Goal: Transaction & Acquisition: Book appointment/travel/reservation

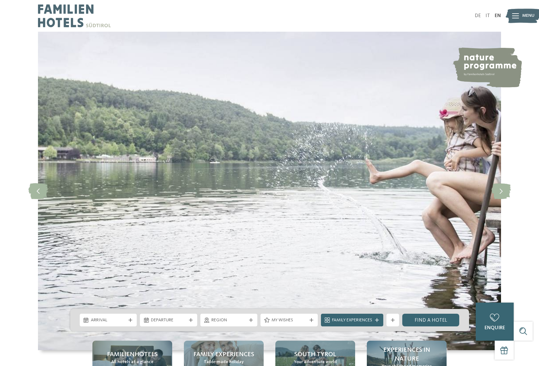
scroll to position [51, 0]
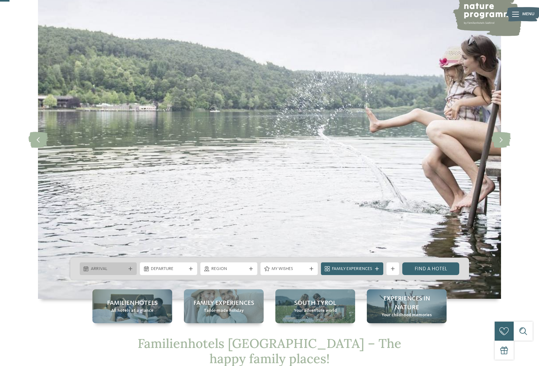
click at [119, 269] on span "Arrival" at bounding box center [108, 269] width 35 height 6
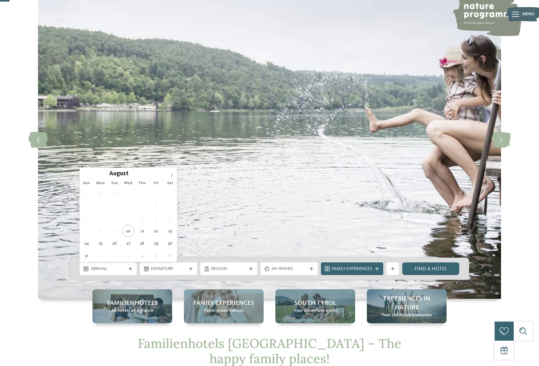
click at [171, 176] on icon at bounding box center [171, 175] width 4 height 4
type input "****"
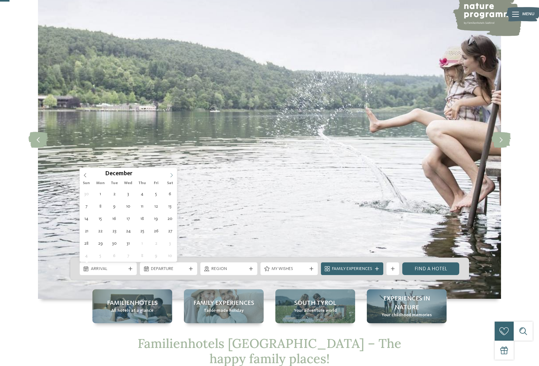
click at [171, 176] on icon at bounding box center [171, 175] width 4 height 4
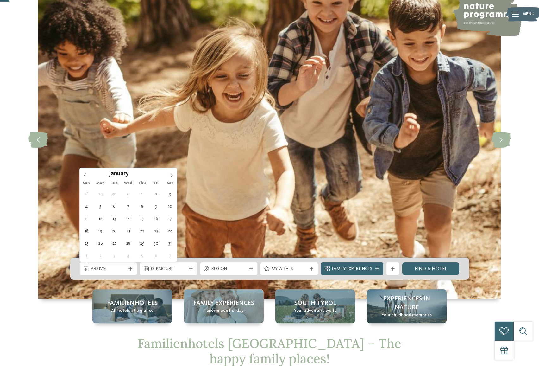
click at [171, 176] on icon at bounding box center [171, 175] width 4 height 4
type div "13.02.2026"
type input "****"
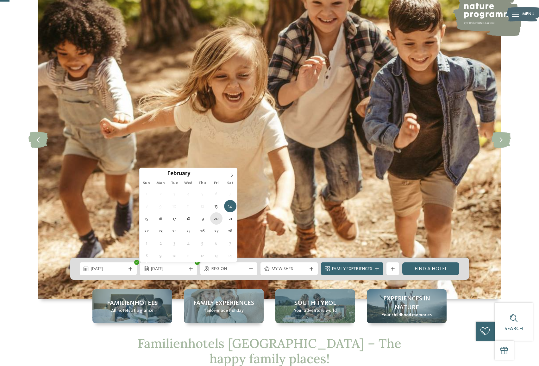
type div "20.02.2026"
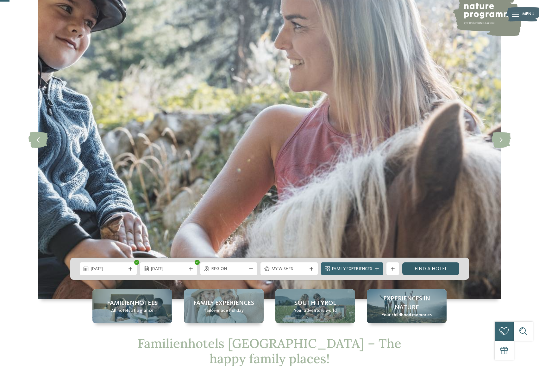
click at [431, 272] on link "Find a hotel" at bounding box center [430, 268] width 57 height 13
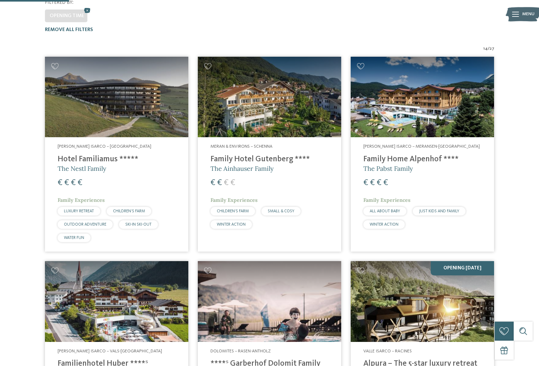
scroll to position [192, 0]
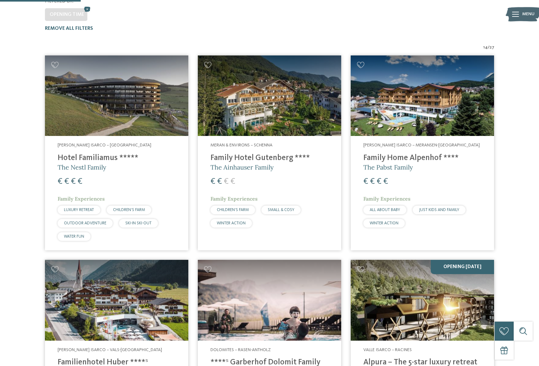
click at [160, 82] on img at bounding box center [116, 95] width 143 height 81
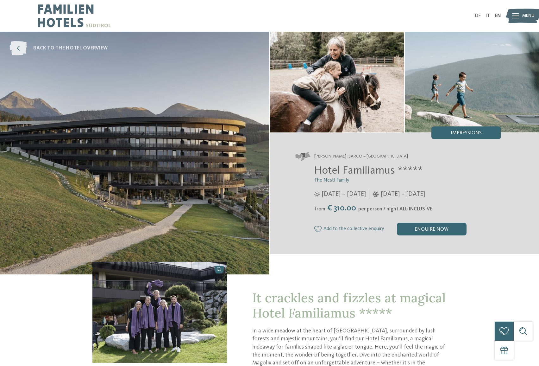
click at [79, 47] on span "back to the hotel overview" at bounding box center [70, 48] width 74 height 7
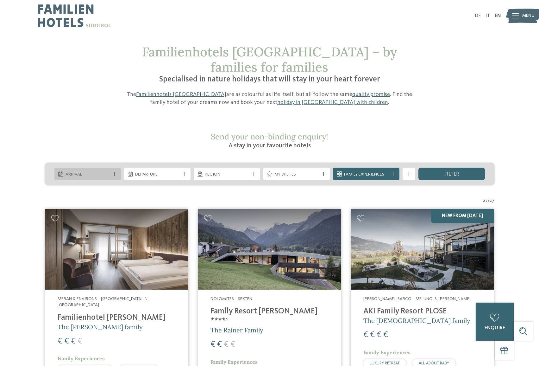
click at [98, 167] on div "Arrival" at bounding box center [87, 173] width 66 height 13
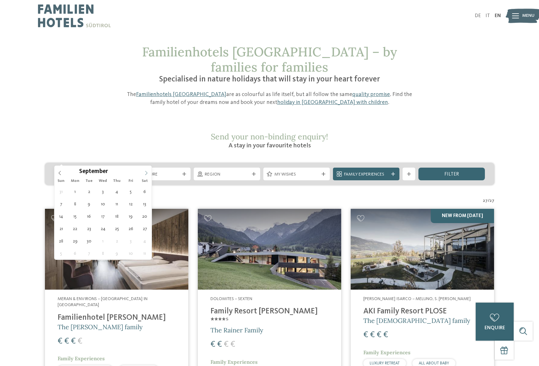
click at [144, 174] on icon at bounding box center [146, 173] width 4 height 4
type input "****"
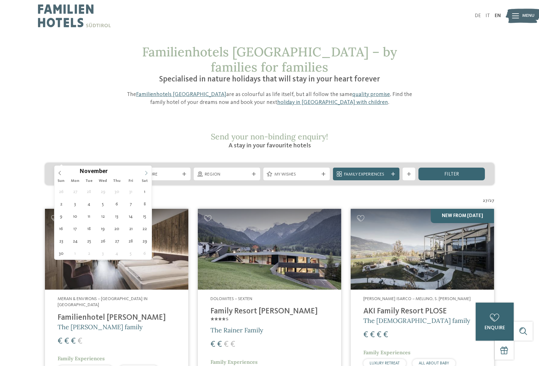
click at [144, 174] on icon at bounding box center [146, 173] width 4 height 4
type div "13.02.2026"
type input "****"
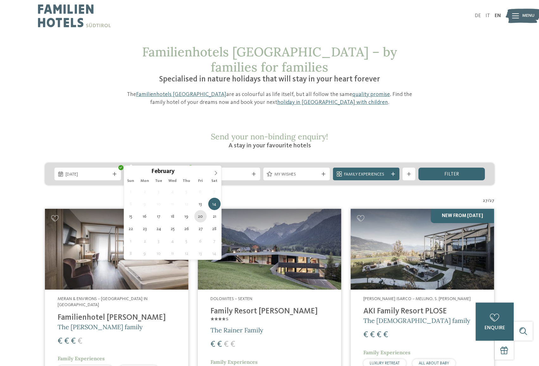
type div "20.02.2026"
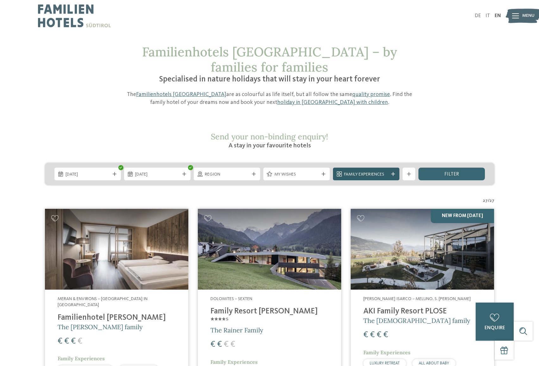
click at [393, 167] on div "Family Experiences" at bounding box center [366, 173] width 66 height 13
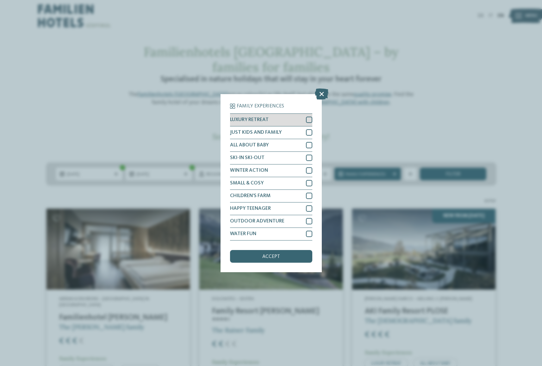
click at [309, 117] on div at bounding box center [309, 120] width 6 height 6
click at [308, 155] on div at bounding box center [309, 158] width 6 height 6
click at [308, 167] on div at bounding box center [309, 170] width 6 height 6
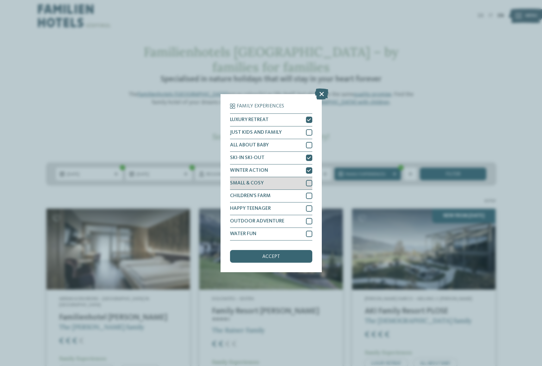
click at [309, 180] on div at bounding box center [309, 183] width 6 height 6
click at [308, 218] on div at bounding box center [309, 221] width 6 height 6
click at [299, 250] on div "accept" at bounding box center [271, 256] width 82 height 13
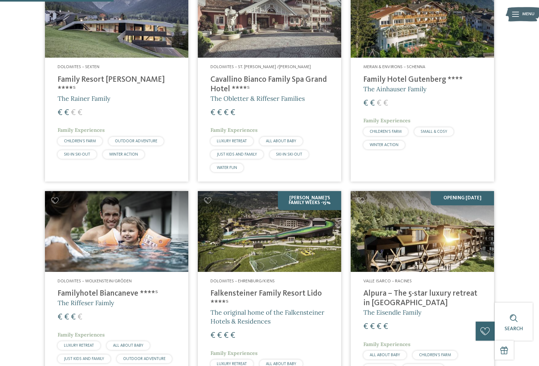
scroll to position [313, 0]
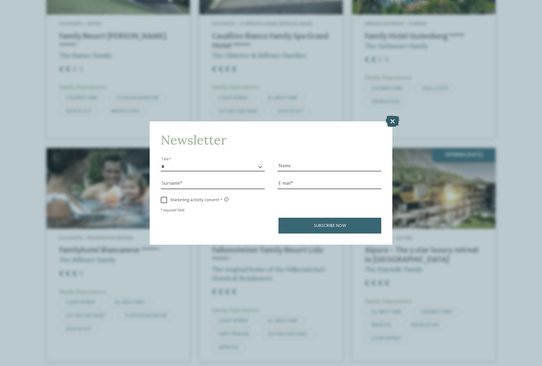
click at [391, 116] on icon at bounding box center [393, 121] width 14 height 11
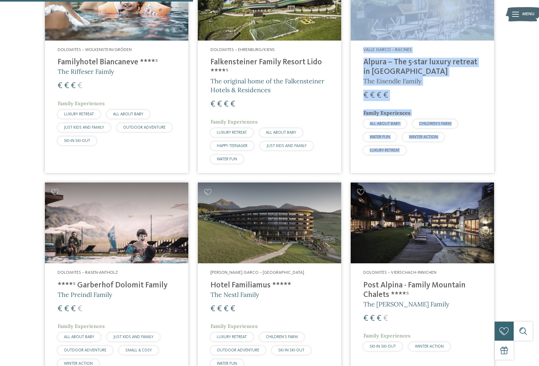
scroll to position [459, 0]
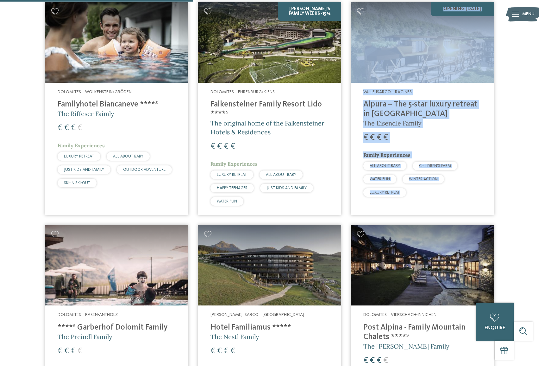
click at [518, 112] on div "14 / 27 Dolomites – Sexten Family Resort Rainer ****ˢ The Rainer Family € € € €…" at bounding box center [270, 305] width 526 height 1056
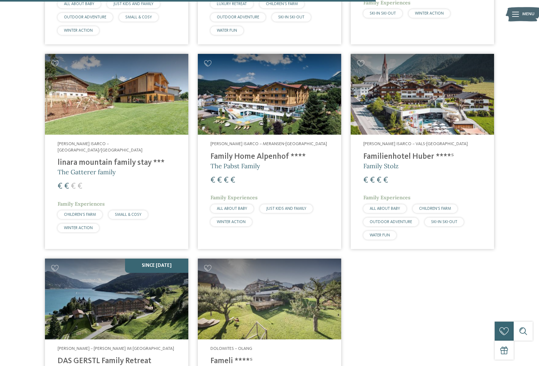
scroll to position [893, 0]
